Goal: Information Seeking & Learning: Learn about a topic

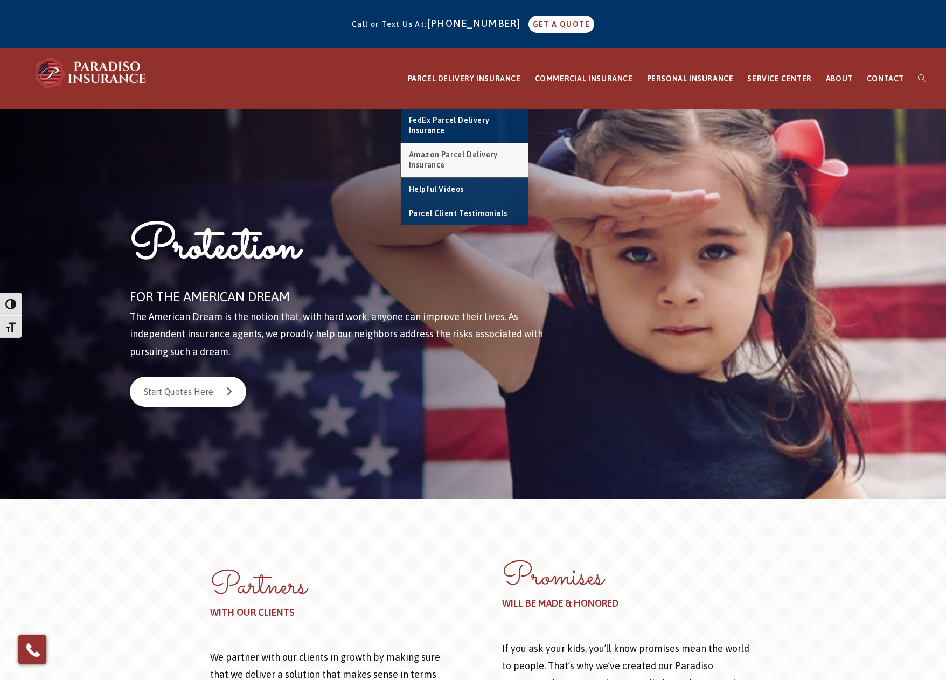
click at [477, 159] on link "Amazon Parcel Delivery Insurance" at bounding box center [464, 160] width 127 height 34
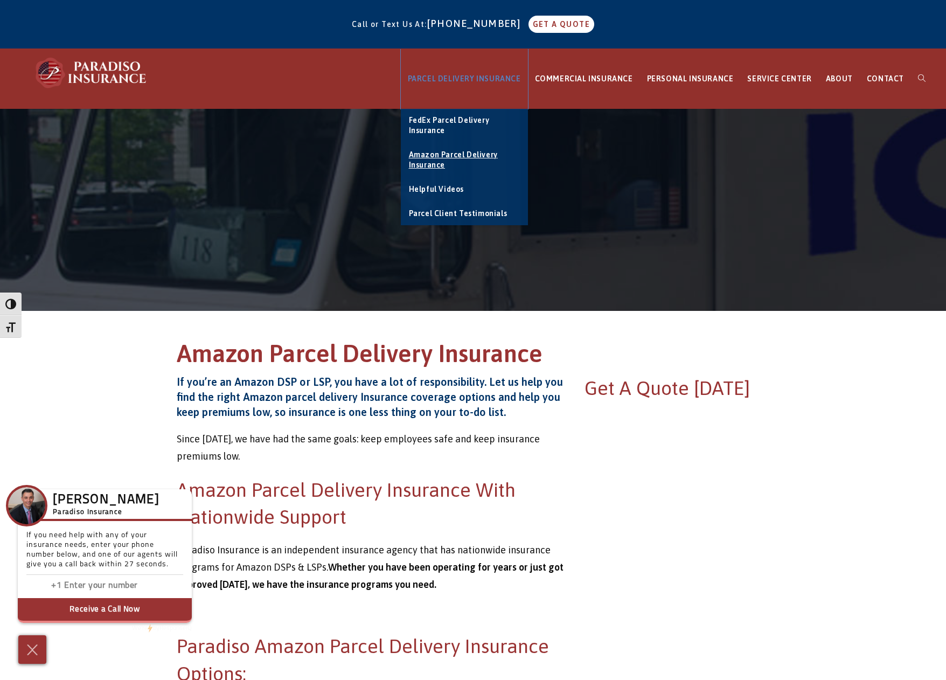
click at [487, 81] on span "PARCEL DELIVERY INSURANCE" at bounding box center [464, 78] width 113 height 9
click at [458, 122] on span "FedEx Parcel Delivery Insurance" at bounding box center [449, 125] width 81 height 19
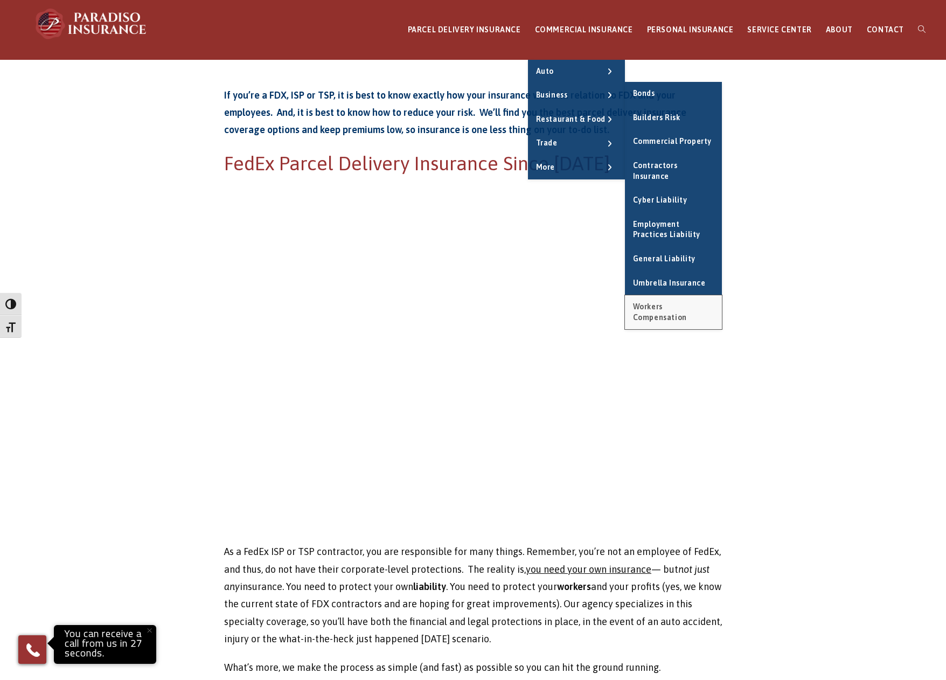
click at [663, 295] on link "Workers Compensation" at bounding box center [673, 312] width 97 height 34
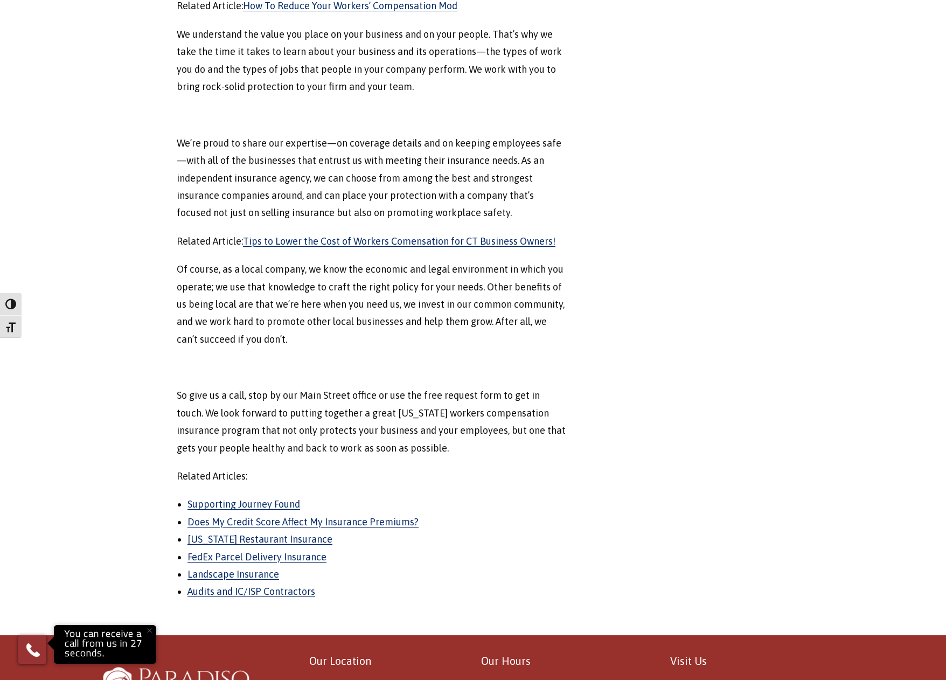
scroll to position [710, 0]
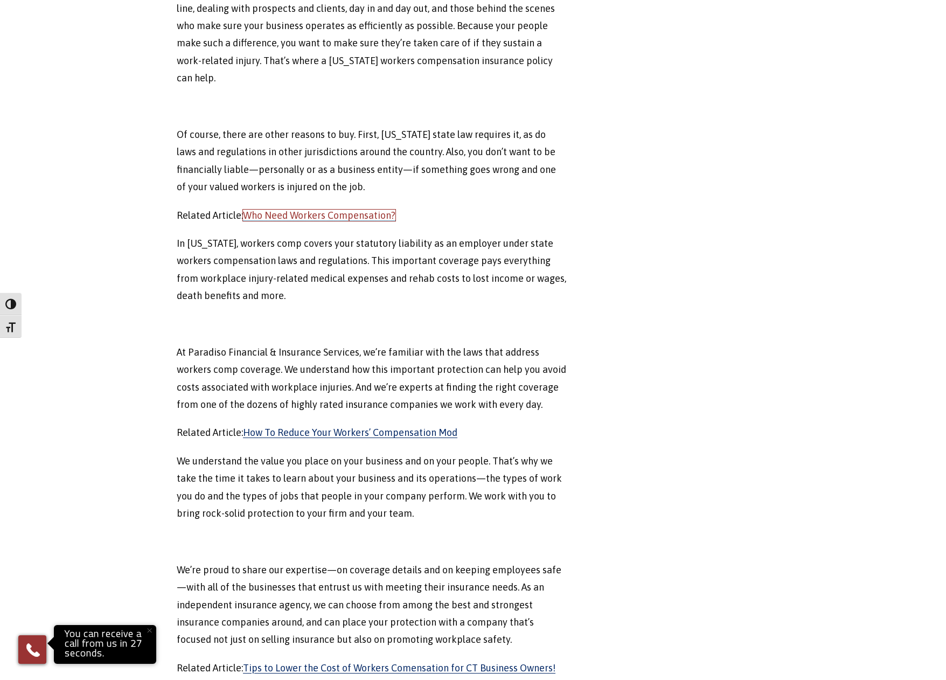
click at [328, 209] on link "Who Need Workers Compensation?" at bounding box center [319, 214] width 152 height 11
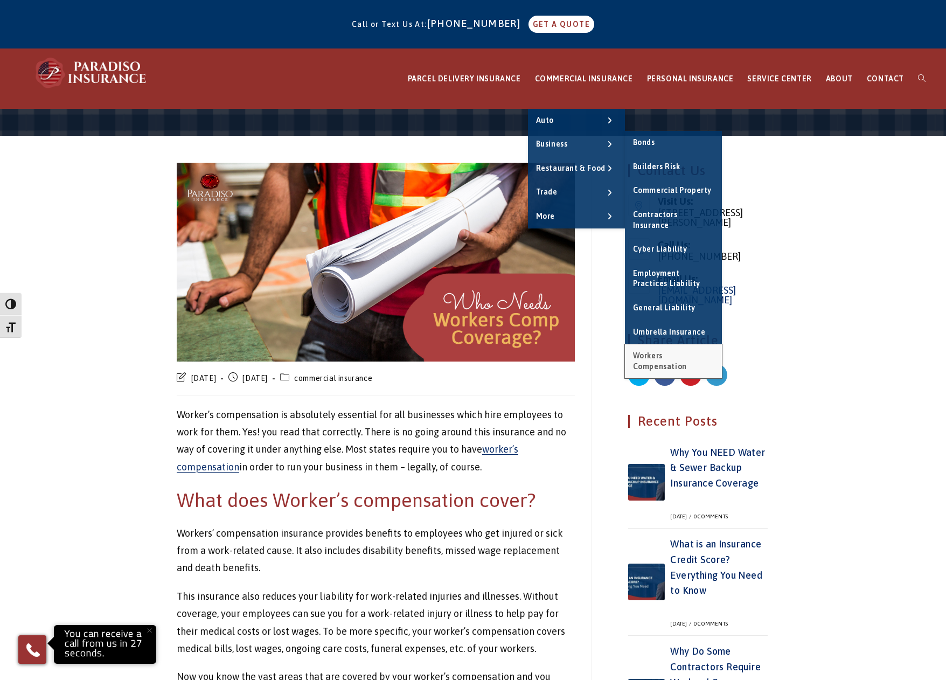
click at [674, 360] on link "Workers Compensation" at bounding box center [673, 361] width 97 height 34
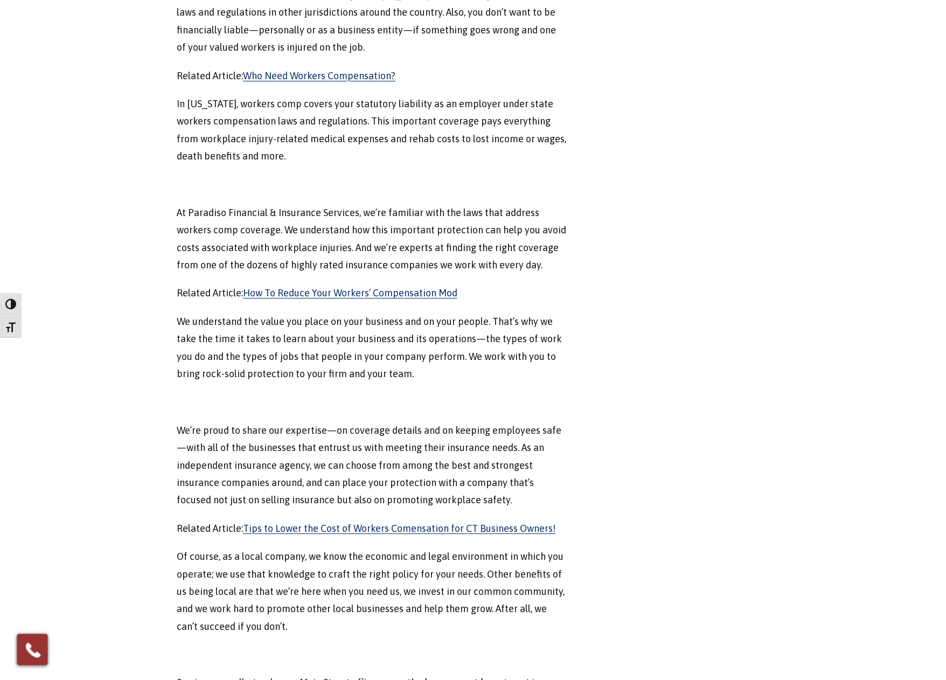
scroll to position [869, 0]
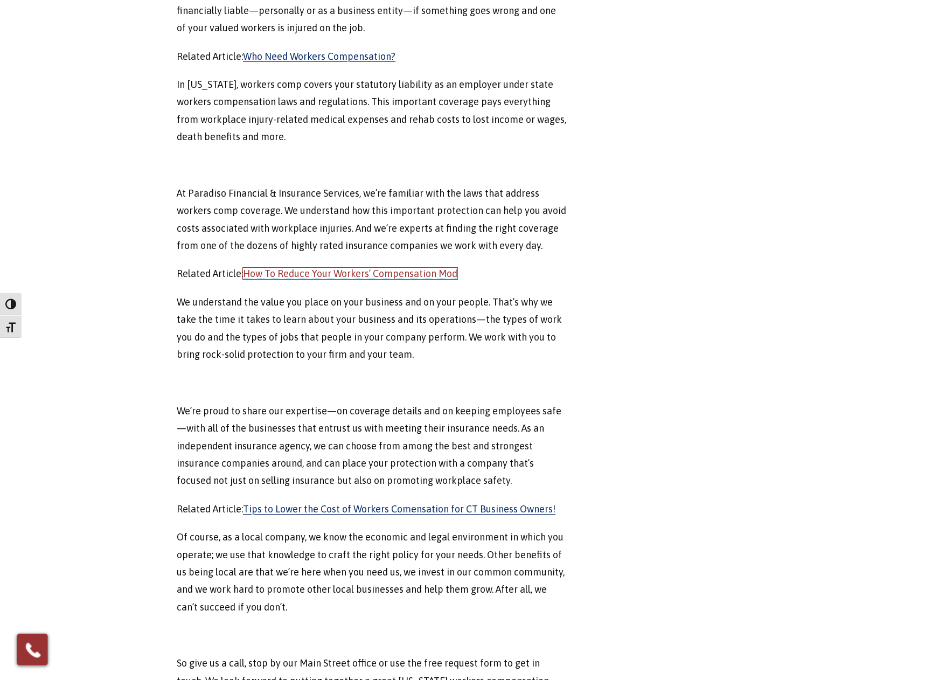
click at [346, 268] on link "How To Reduce Your Workers’ Compensation Mod" at bounding box center [350, 273] width 214 height 11
